Goal: Communication & Community: Connect with others

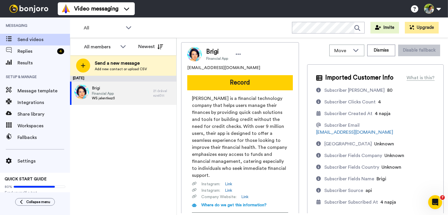
scroll to position [101, 0]
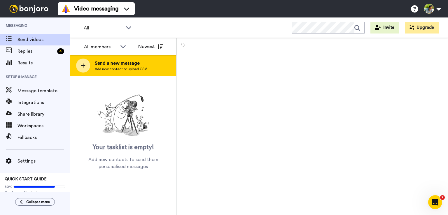
click at [125, 68] on span "Add new contact or upload CSV" at bounding box center [121, 69] width 52 height 5
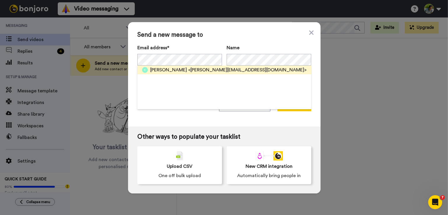
click at [188, 71] on span "<kriszti@paneltunder.hu>" at bounding box center [247, 70] width 118 height 7
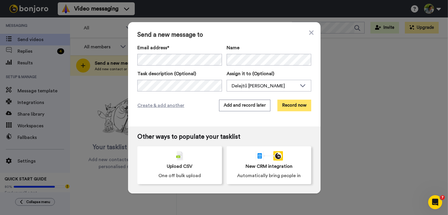
click at [287, 106] on button "Record now" at bounding box center [294, 106] width 34 height 12
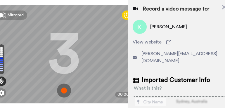
click at [60, 84] on img at bounding box center [64, 90] width 14 height 14
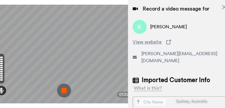
click at [62, 83] on img at bounding box center [64, 90] width 14 height 14
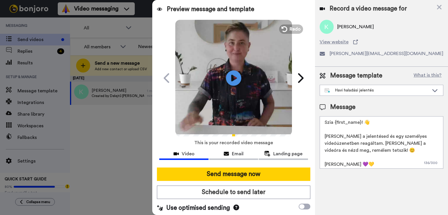
click at [231, 82] on icon at bounding box center [233, 77] width 15 height 15
click at [231, 81] on icon at bounding box center [233, 77] width 15 height 15
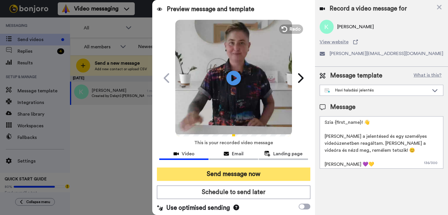
click at [245, 172] on button "Send message now" at bounding box center [233, 174] width 153 height 13
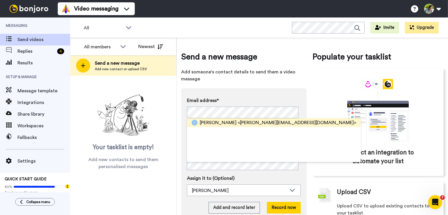
click at [238, 123] on span "<erika@csodabogarfejleszto.hu>" at bounding box center [297, 122] width 118 height 7
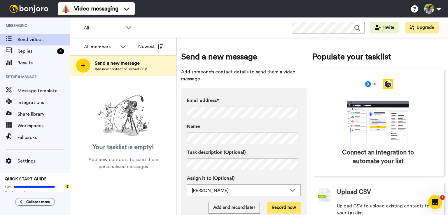
click at [290, 209] on button "Record now" at bounding box center [284, 208] width 34 height 12
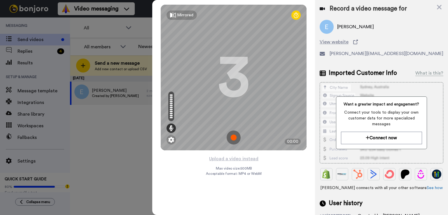
click at [221, 192] on div "Upload a video instead Max video size: 500 MB Acceptable format: MP4 or WebM" at bounding box center [234, 181] width 56 height 53
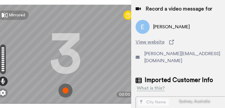
click at [66, 86] on img at bounding box center [65, 90] width 14 height 14
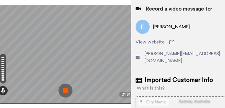
click at [64, 83] on img at bounding box center [65, 90] width 14 height 14
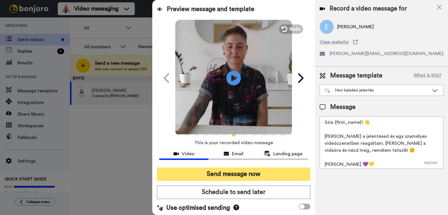
click at [226, 174] on button "Send message now" at bounding box center [233, 174] width 153 height 13
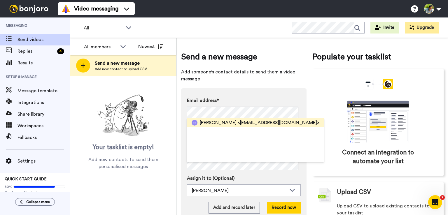
click at [238, 125] on span "<egressym@gmail.com>" at bounding box center [279, 122] width 82 height 7
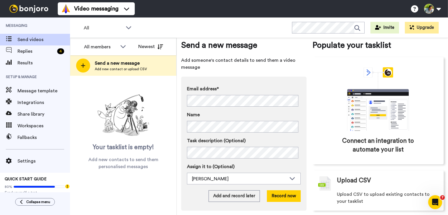
scroll to position [18, 0]
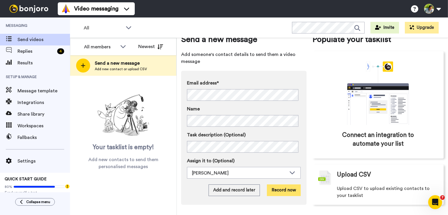
click at [282, 188] on button "Record now" at bounding box center [284, 191] width 34 height 12
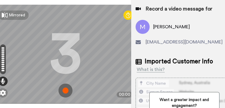
click at [61, 84] on img at bounding box center [65, 90] width 14 height 14
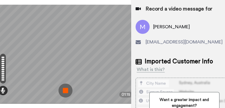
click at [61, 83] on img at bounding box center [65, 90] width 14 height 14
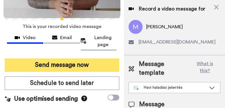
click at [51, 58] on button "Send message now" at bounding box center [62, 64] width 114 height 13
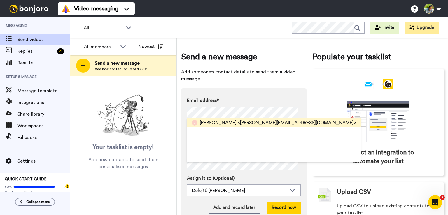
click at [224, 108] on span "<domonkos.gina13@gmail.com>" at bounding box center [297, 122] width 118 height 7
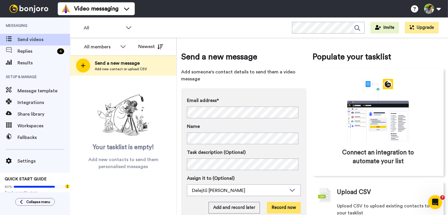
click at [224, 108] on button "Record now" at bounding box center [284, 208] width 34 height 12
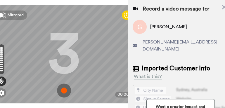
click at [64, 85] on img at bounding box center [64, 90] width 14 height 14
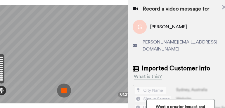
click at [61, 83] on img at bounding box center [64, 90] width 14 height 14
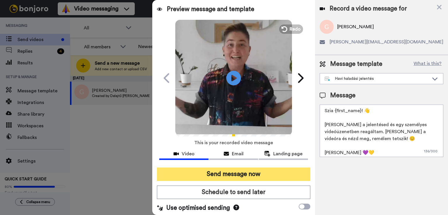
click at [224, 108] on button "Send message now" at bounding box center [233, 174] width 153 height 13
